Goal: Task Accomplishment & Management: Manage account settings

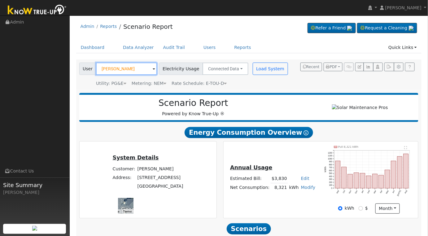
click at [147, 70] on input "[PERSON_NAME]" at bounding box center [126, 69] width 61 height 12
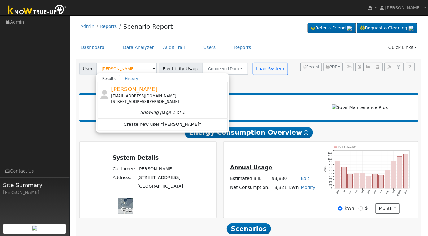
click at [168, 95] on div "[EMAIL_ADDRESS][DOMAIN_NAME]" at bounding box center [168, 96] width 115 height 6
type input "[PERSON_NAME]"
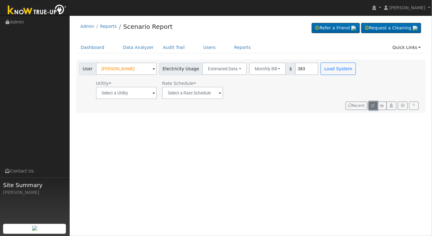
click at [373, 104] on icon "button" at bounding box center [374, 106] width 4 height 4
click at [200, 45] on link "Users" at bounding box center [210, 47] width 22 height 11
click at [199, 48] on link "Users" at bounding box center [210, 47] width 22 height 11
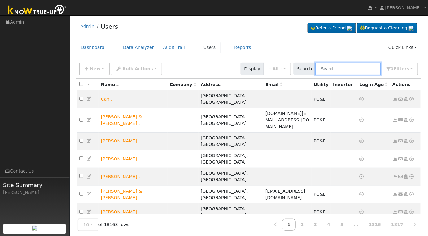
click at [357, 67] on input "text" at bounding box center [348, 69] width 66 height 13
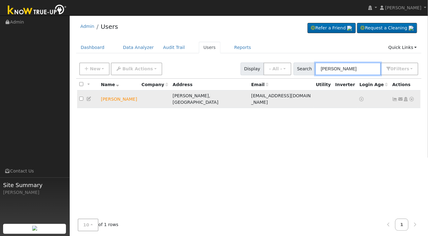
type input "mike vasquez"
click at [414, 97] on icon at bounding box center [412, 99] width 6 height 4
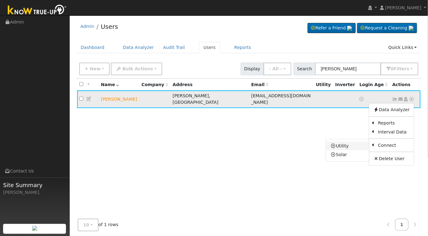
click at [342, 142] on link "Utility" at bounding box center [347, 146] width 43 height 9
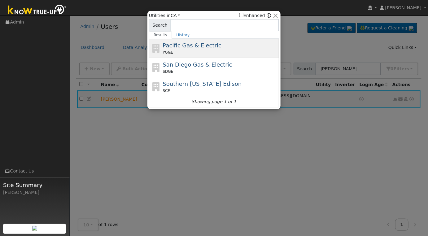
click at [201, 47] on span "Pacific Gas & Electric" at bounding box center [192, 45] width 59 height 7
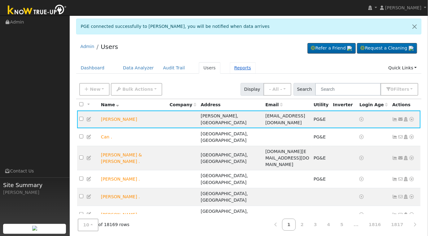
click at [230, 68] on link "Reports" at bounding box center [243, 67] width 26 height 11
click at [231, 67] on link "Reports" at bounding box center [243, 67] width 26 height 11
click at [231, 68] on link "Reports" at bounding box center [243, 67] width 26 height 11
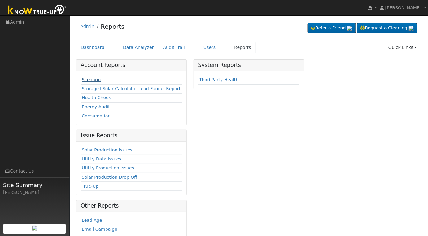
click at [94, 79] on link "Scenario" at bounding box center [91, 79] width 19 height 5
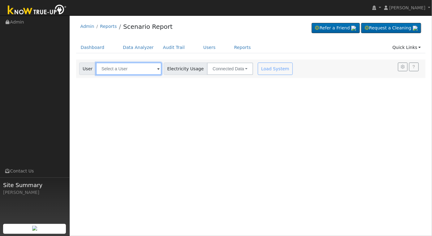
click at [124, 70] on input "text" at bounding box center [129, 69] width 66 height 12
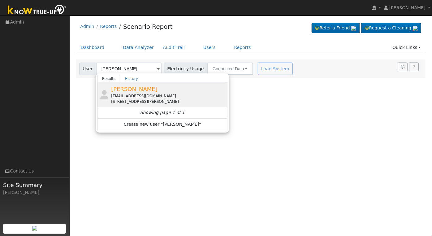
click at [147, 97] on div "[EMAIL_ADDRESS][DOMAIN_NAME]" at bounding box center [168, 96] width 115 height 6
type input "[PERSON_NAME]"
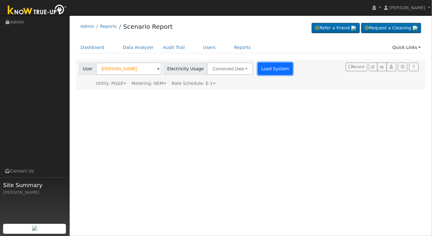
click at [268, 65] on button "Load System" at bounding box center [275, 69] width 35 height 12
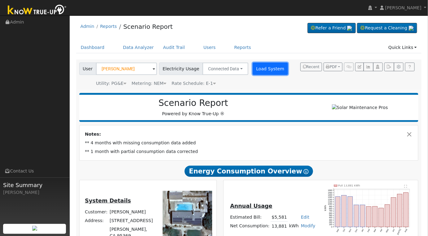
click at [258, 69] on button "Load System" at bounding box center [270, 69] width 35 height 12
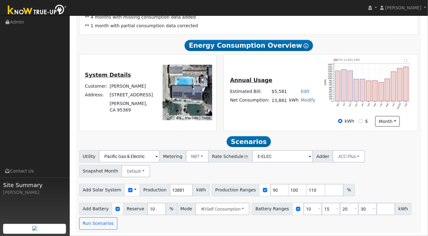
scroll to position [25, 0]
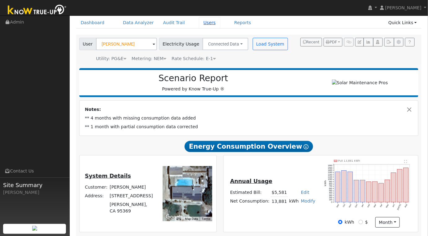
click at [199, 24] on link "Users" at bounding box center [210, 22] width 22 height 11
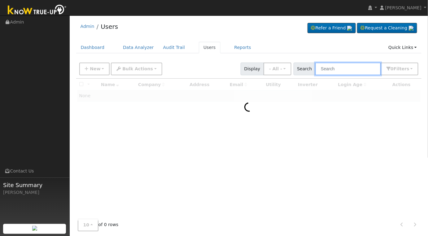
click at [348, 71] on input "text" at bounding box center [348, 69] width 66 height 13
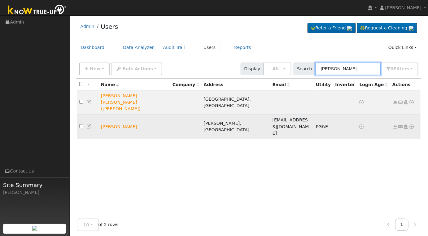
type input "mike vas"
click at [88, 124] on icon at bounding box center [89, 126] width 6 height 4
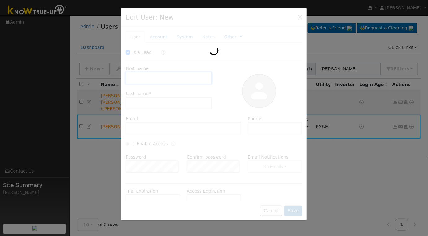
checkbox input "true"
type input "Mike"
type input "Vasquez"
type input "[EMAIL_ADDRESS][DOMAIN_NAME]"
type input "209-631-0546"
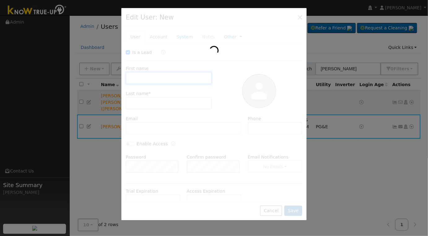
type input "Default Account"
type input "310 Figmond Avenue"
type input "Snelling"
type input "CA"
type input "95369"
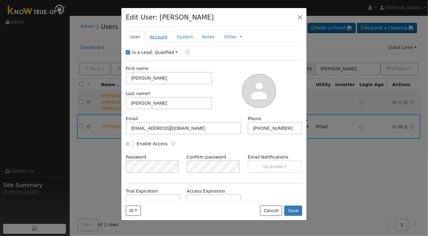
click at [157, 34] on link "Account" at bounding box center [158, 36] width 27 height 11
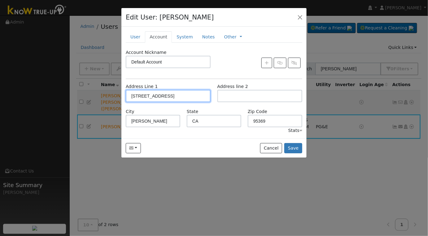
click at [187, 96] on input "310 Figmond Avenue" at bounding box center [168, 96] width 85 height 12
click at [187, 95] on input "310 Figmond Avenue" at bounding box center [168, 96] width 85 height 12
type input "3749 Larkspur Avenue"
type input "Merced"
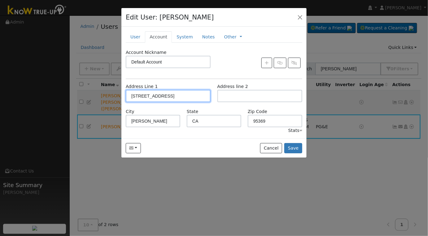
type input "95348"
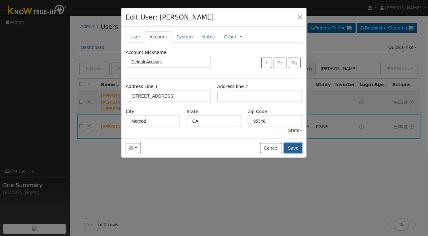
click at [293, 149] on button "Save" at bounding box center [293, 148] width 18 height 11
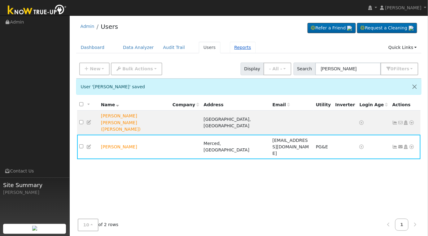
click at [235, 48] on link "Reports" at bounding box center [243, 47] width 26 height 11
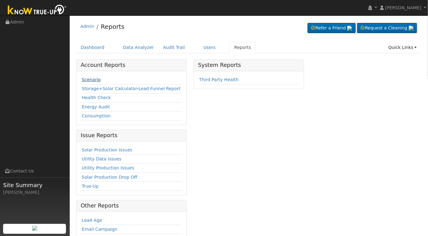
click at [88, 80] on link "Scenario" at bounding box center [91, 79] width 19 height 5
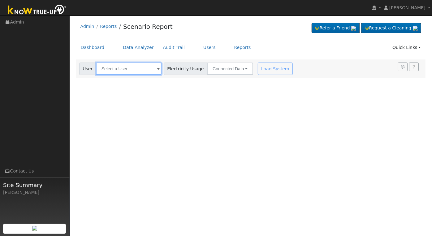
click at [134, 71] on input "text" at bounding box center [129, 69] width 66 height 12
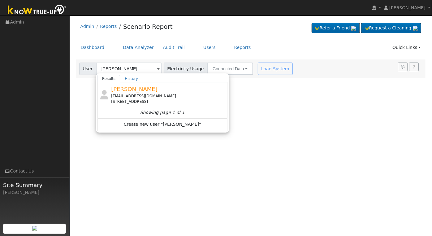
click at [169, 87] on div "[PERSON_NAME] [EMAIL_ADDRESS][DOMAIN_NAME] [STREET_ADDRESS]" at bounding box center [168, 95] width 115 height 20
type input "[PERSON_NAME]"
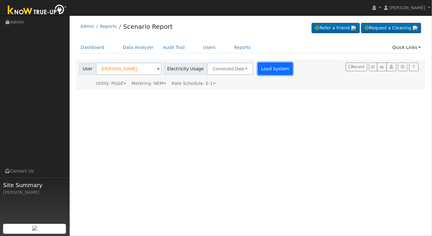
click at [262, 68] on button "Load System" at bounding box center [275, 69] width 35 height 12
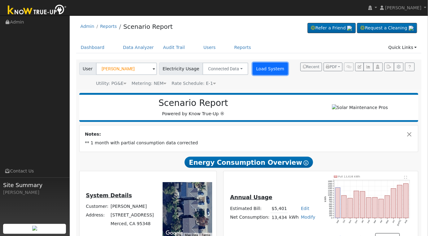
click at [265, 70] on button "Load System" at bounding box center [270, 69] width 35 height 12
click at [260, 71] on button "Load System" at bounding box center [270, 69] width 35 height 12
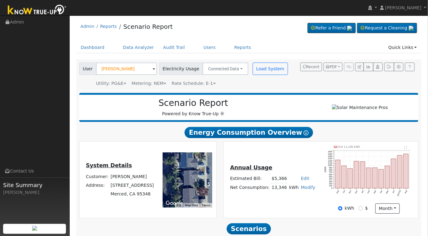
scroll to position [89, 0]
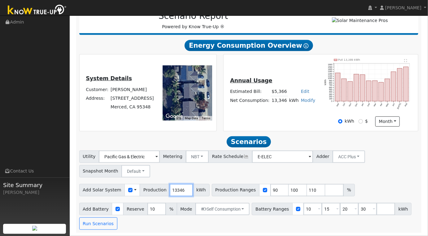
click at [177, 191] on input "13346" at bounding box center [181, 190] width 23 height 12
type input "16165"
click at [270, 191] on input "90" at bounding box center [279, 190] width 19 height 12
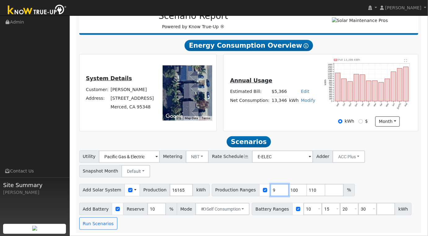
type input "100"
type input "110"
type input "100"
click at [304, 207] on input "10" at bounding box center [313, 209] width 19 height 12
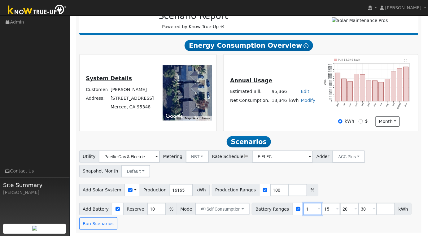
type input "15"
type input "20"
type input "30"
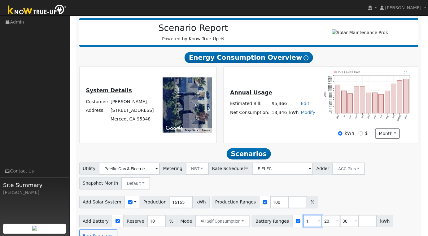
type input "20"
type input "30"
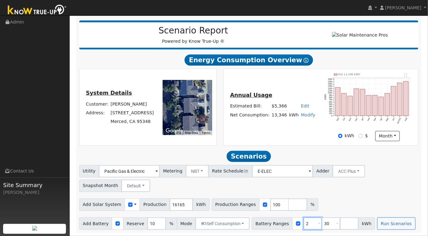
type input "30"
type input "3"
type input "20"
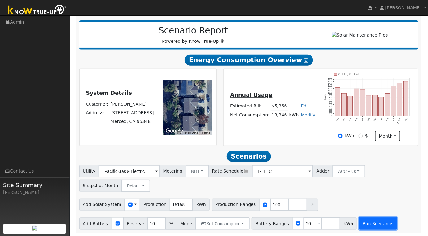
click at [365, 223] on button "Run Scenarios" at bounding box center [378, 223] width 38 height 12
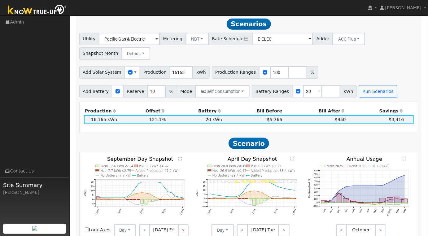
scroll to position [206, 0]
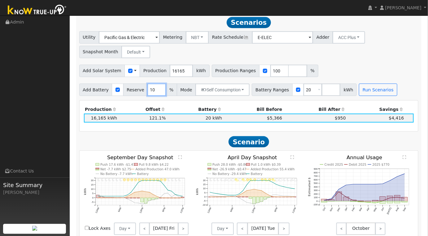
click at [152, 92] on input "10" at bounding box center [156, 90] width 19 height 12
type input "01"
click at [390, 81] on div "Utility Pacific Gas & Electric Metering NBT NEM NBT Rate Schedule E-ELEC Adder …" at bounding box center [249, 63] width 346 height 65
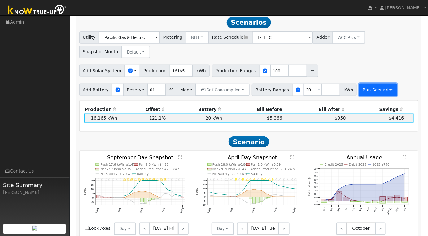
click at [369, 88] on button "Run Scenarios" at bounding box center [378, 90] width 38 height 12
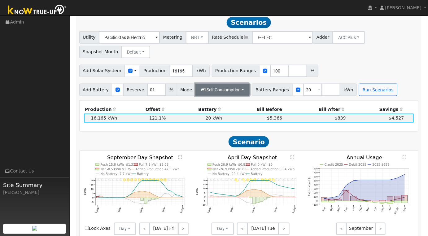
click at [234, 91] on button "Self Consumption" at bounding box center [222, 90] width 54 height 12
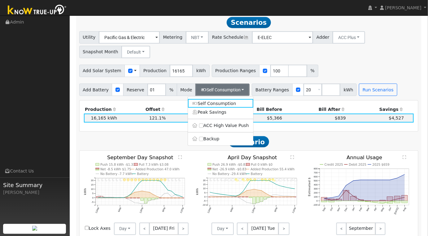
click at [205, 130] on label "ACC High Value Push" at bounding box center [220, 125] width 65 height 9
click at [204, 128] on input "ACC High Value Push" at bounding box center [201, 126] width 4 height 4
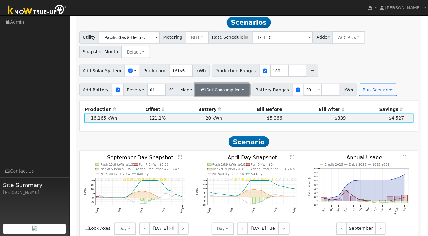
click at [240, 90] on button "Self Consumption" at bounding box center [222, 90] width 54 height 12
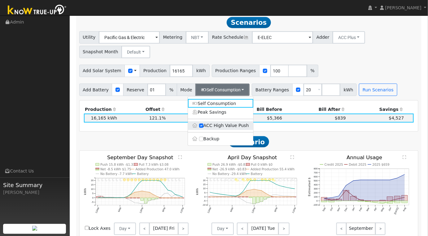
click at [203, 127] on label "ACC High Value Push" at bounding box center [220, 125] width 65 height 9
click at [203, 127] on input "ACC High Value Push" at bounding box center [201, 126] width 4 height 4
checkbox input "false"
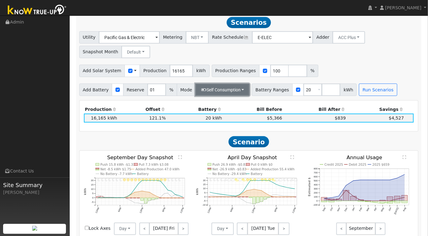
click at [241, 92] on button "Self Consumption" at bounding box center [222, 90] width 54 height 12
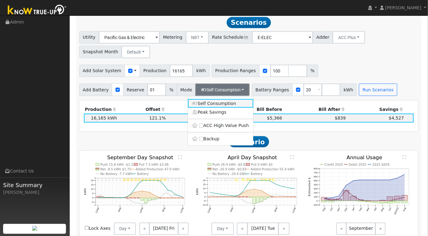
click at [222, 108] on link "Self Consumption" at bounding box center [220, 103] width 65 height 9
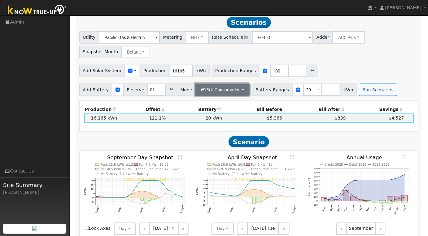
click at [232, 90] on button "Self Consumption" at bounding box center [222, 90] width 54 height 12
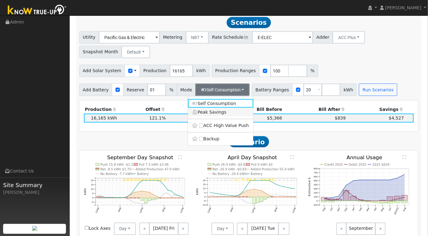
click at [203, 116] on link "Peak Savings" at bounding box center [220, 112] width 65 height 9
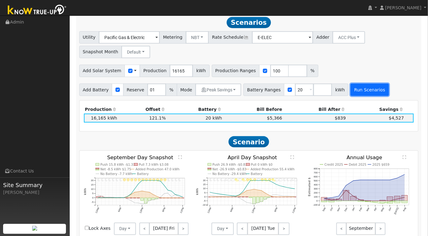
click at [360, 92] on button "Run Scenarios" at bounding box center [370, 90] width 38 height 12
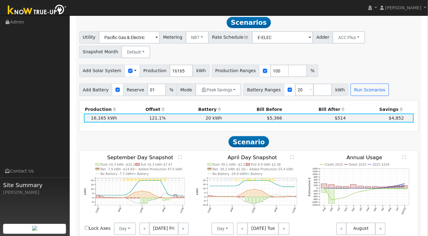
click at [235, 93] on div "Add Battery Reserve 01 % Mode Peak Savings Self Consumption Peak Savings ACC Hi…" at bounding box center [160, 90] width 165 height 12
click at [230, 90] on button "Peak Savings" at bounding box center [218, 90] width 46 height 12
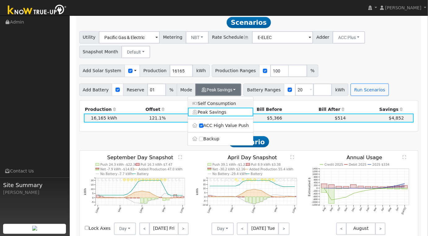
click at [215, 105] on link "Self Consumption" at bounding box center [220, 103] width 65 height 9
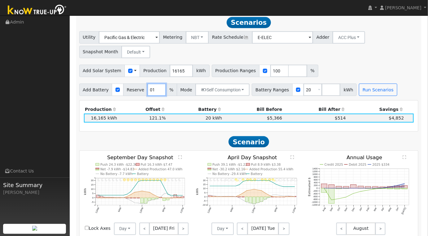
click at [149, 90] on input "01" at bounding box center [156, 90] width 19 height 12
type input "0"
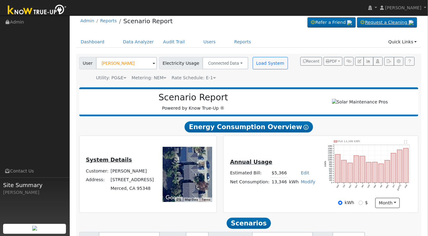
scroll to position [0, 0]
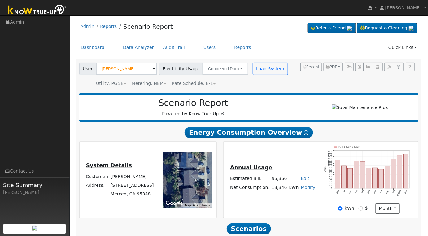
type input "10"
click at [336, 68] on span "PDF" at bounding box center [331, 67] width 11 height 4
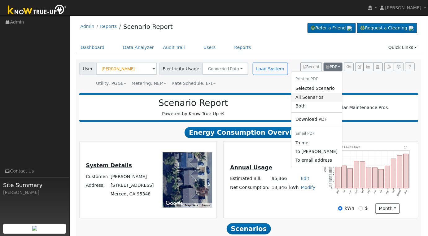
click at [325, 99] on link "All Scenarios" at bounding box center [316, 97] width 51 height 9
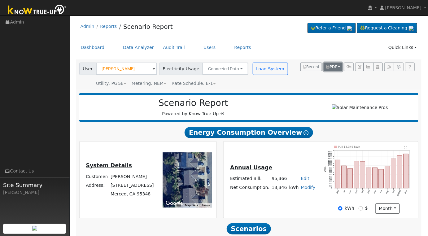
click at [333, 68] on span "PDF" at bounding box center [331, 67] width 11 height 4
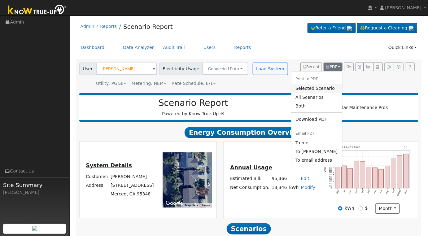
click at [318, 89] on link "Selected Scenario" at bounding box center [316, 88] width 51 height 9
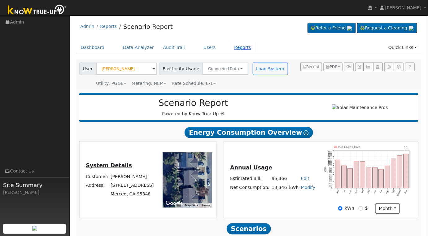
click at [230, 48] on link "Reports" at bounding box center [243, 47] width 26 height 11
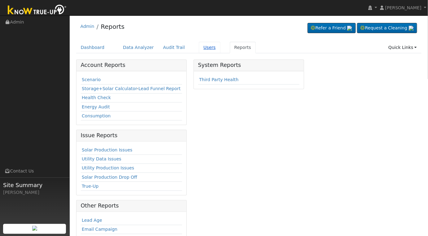
drag, startPoint x: 0, startPoint y: 0, endPoint x: 196, endPoint y: 46, distance: 201.2
click at [199, 47] on link "Users" at bounding box center [210, 47] width 22 height 11
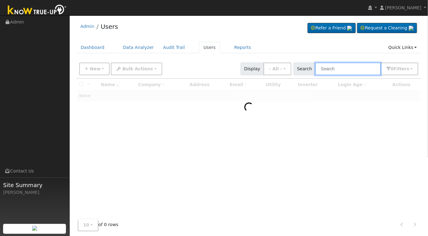
click at [342, 67] on input "text" at bounding box center [348, 69] width 66 height 13
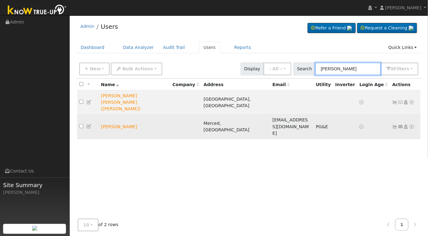
type input "mike vas"
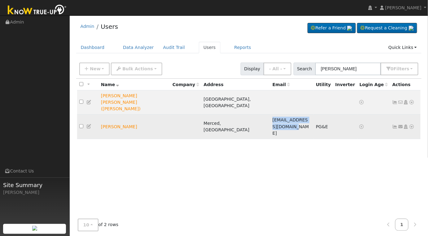
drag, startPoint x: 240, startPoint y: 108, endPoint x: 292, endPoint y: 109, distance: 52.0
click at [292, 117] on span "vasquezmike27@gmail.com" at bounding box center [291, 126] width 37 height 18
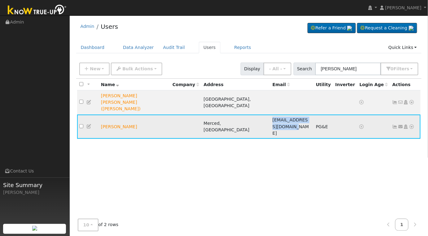
copy span "vasquezmike27@gmail.com"
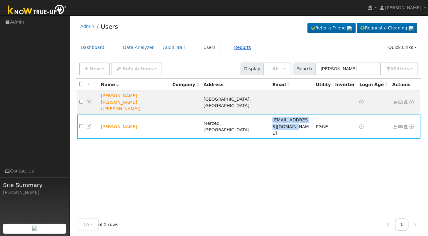
click at [235, 50] on link "Reports" at bounding box center [243, 47] width 26 height 11
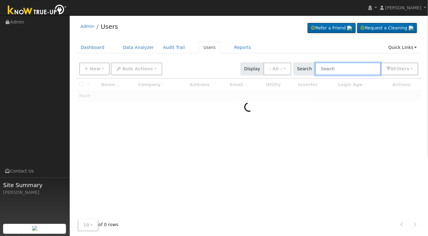
click at [353, 68] on input "text" at bounding box center [348, 69] width 66 height 13
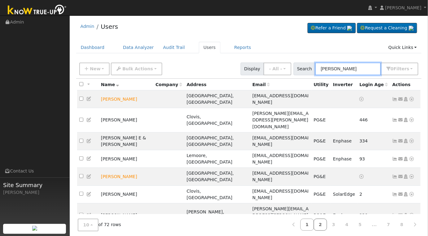
type input "[PERSON_NAME]"
click at [327, 225] on link "2" at bounding box center [321, 225] width 14 height 12
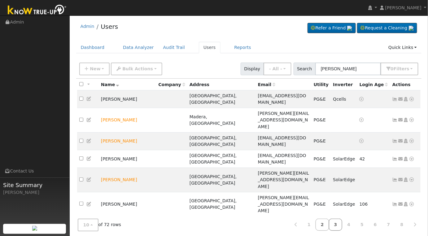
click at [342, 226] on link "3" at bounding box center [336, 225] width 14 height 12
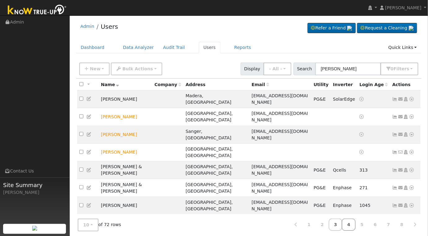
click at [353, 226] on link "4" at bounding box center [349, 225] width 14 height 12
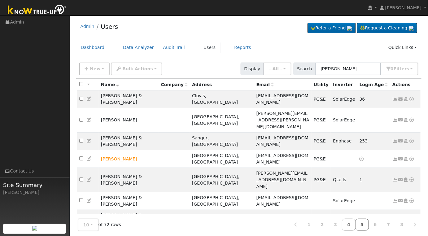
click at [365, 226] on link "5" at bounding box center [362, 225] width 14 height 12
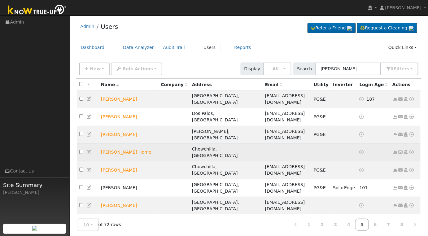
click at [411, 150] on icon at bounding box center [412, 152] width 6 height 4
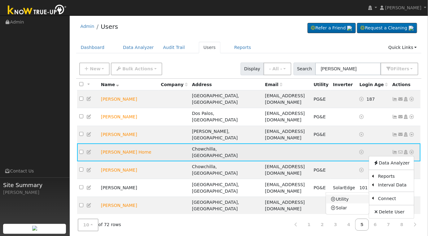
click at [351, 195] on link "Utility" at bounding box center [347, 199] width 43 height 9
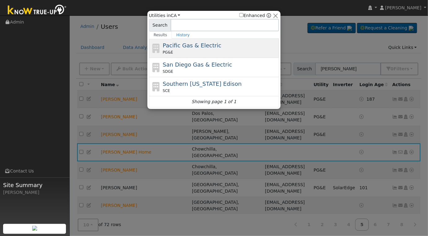
click at [217, 48] on div "Pacific Gas & Electric PG&E" at bounding box center [220, 48] width 115 height 14
